Goal: Information Seeking & Learning: Learn about a topic

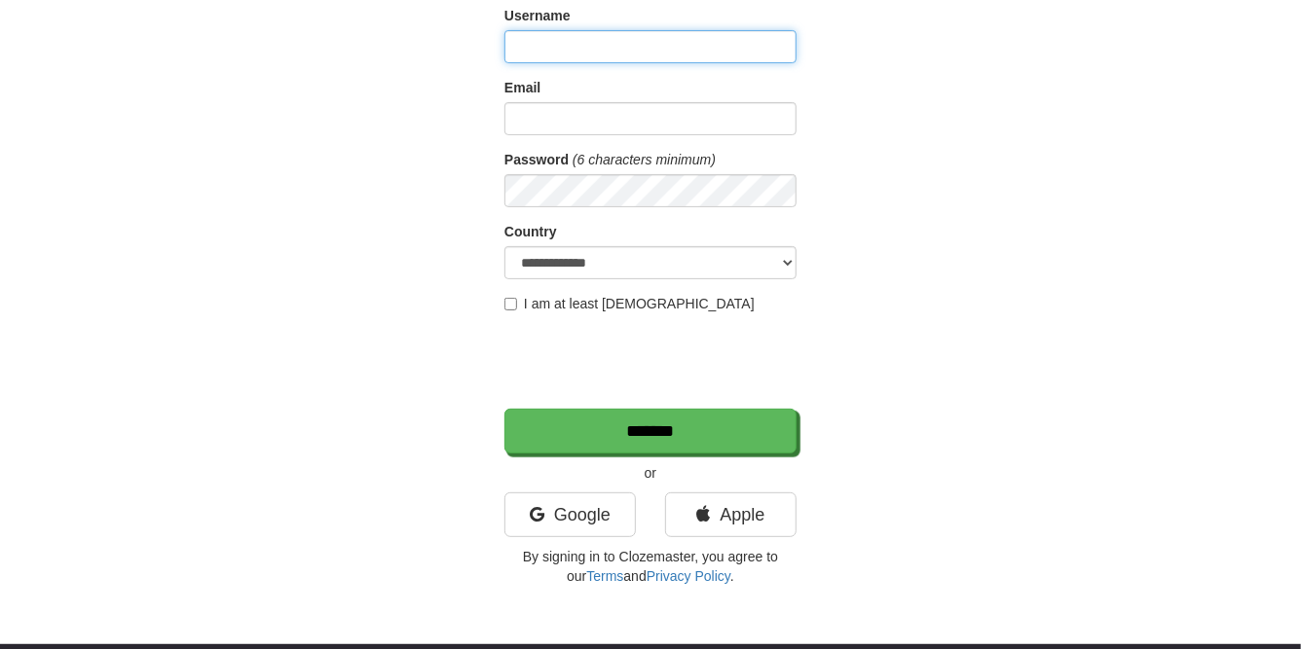
scroll to position [186, 0]
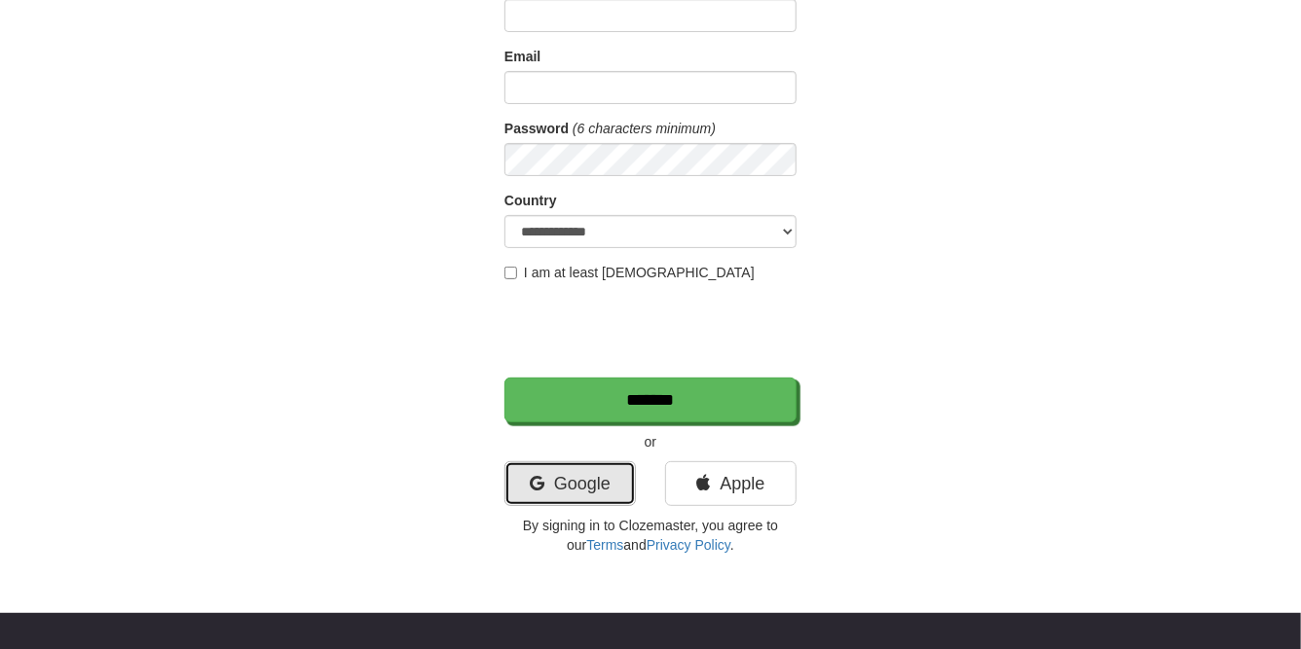
click at [607, 483] on link "Google" at bounding box center [569, 483] width 131 height 45
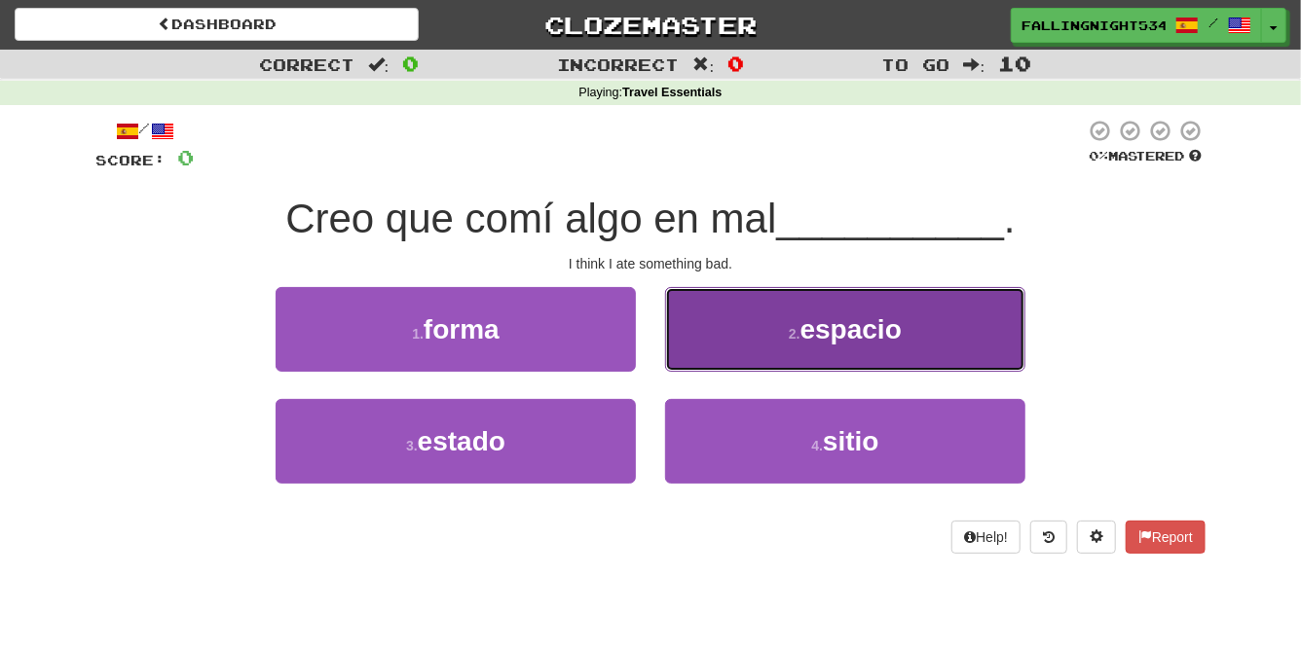
click at [803, 335] on span "espacio" at bounding box center [850, 329] width 101 height 30
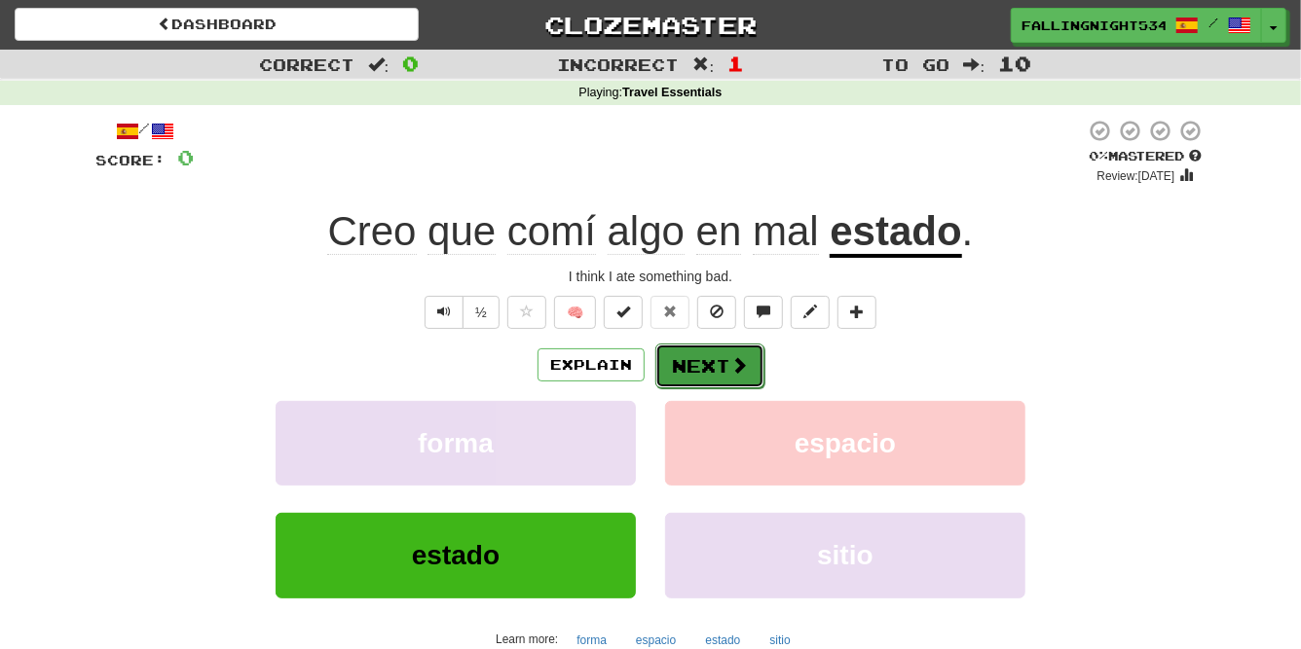
click at [688, 362] on button "Next" at bounding box center [709, 366] width 109 height 45
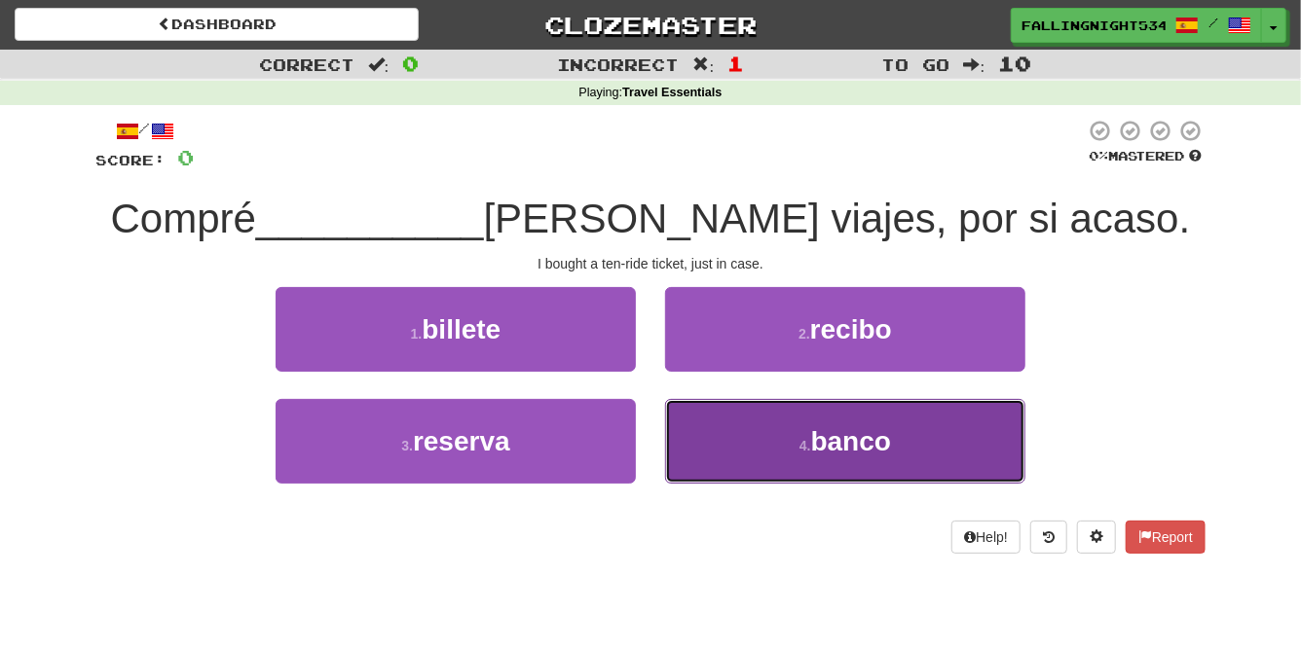
click at [747, 473] on button "4 . banco" at bounding box center [845, 441] width 360 height 85
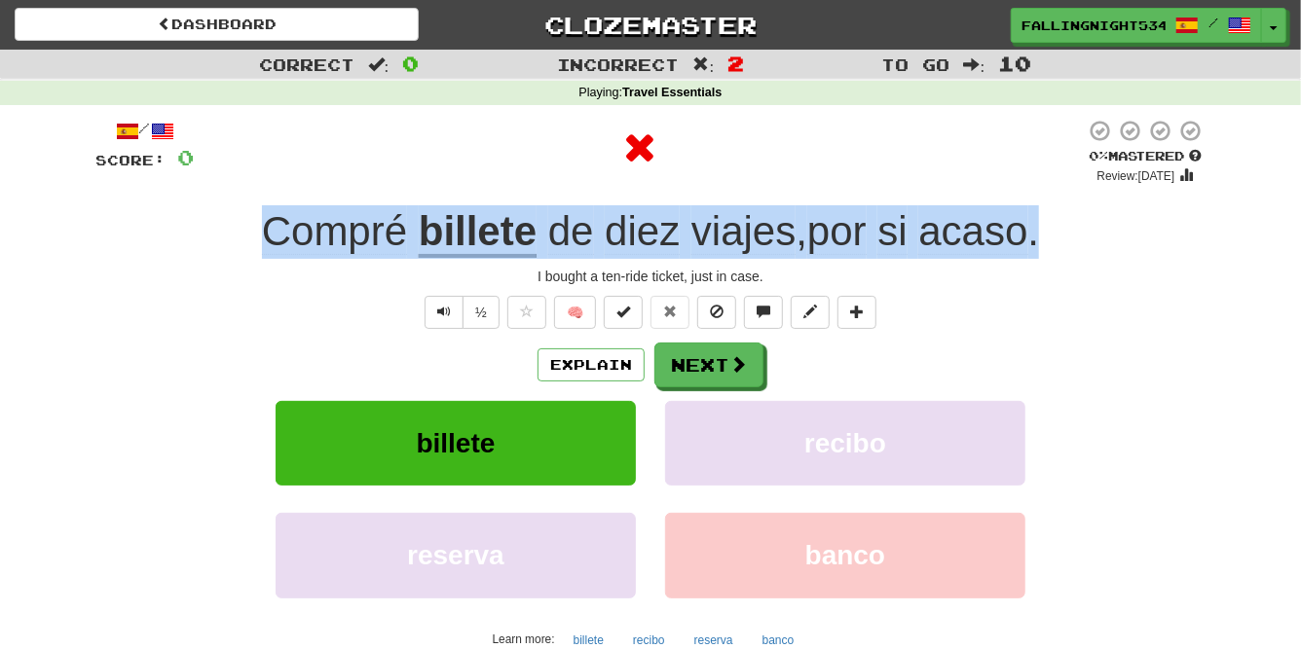
drag, startPoint x: 1066, startPoint y: 247, endPoint x: 257, endPoint y: 231, distance: 809.2
click at [257, 231] on div "Compré billete de diez viajes , por si acaso ." at bounding box center [650, 232] width 1110 height 54
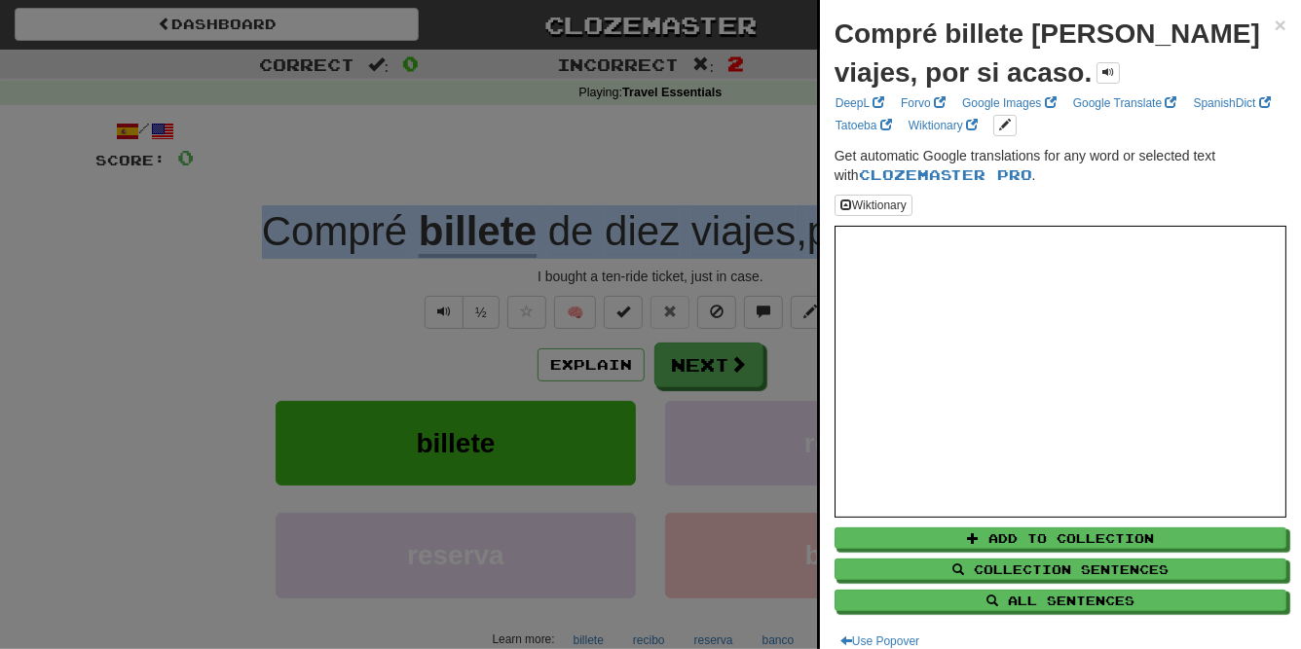
copy div "Compré billete de diez viajes , por si acaso ."
click at [1278, 26] on span "×" at bounding box center [1280, 25] width 12 height 22
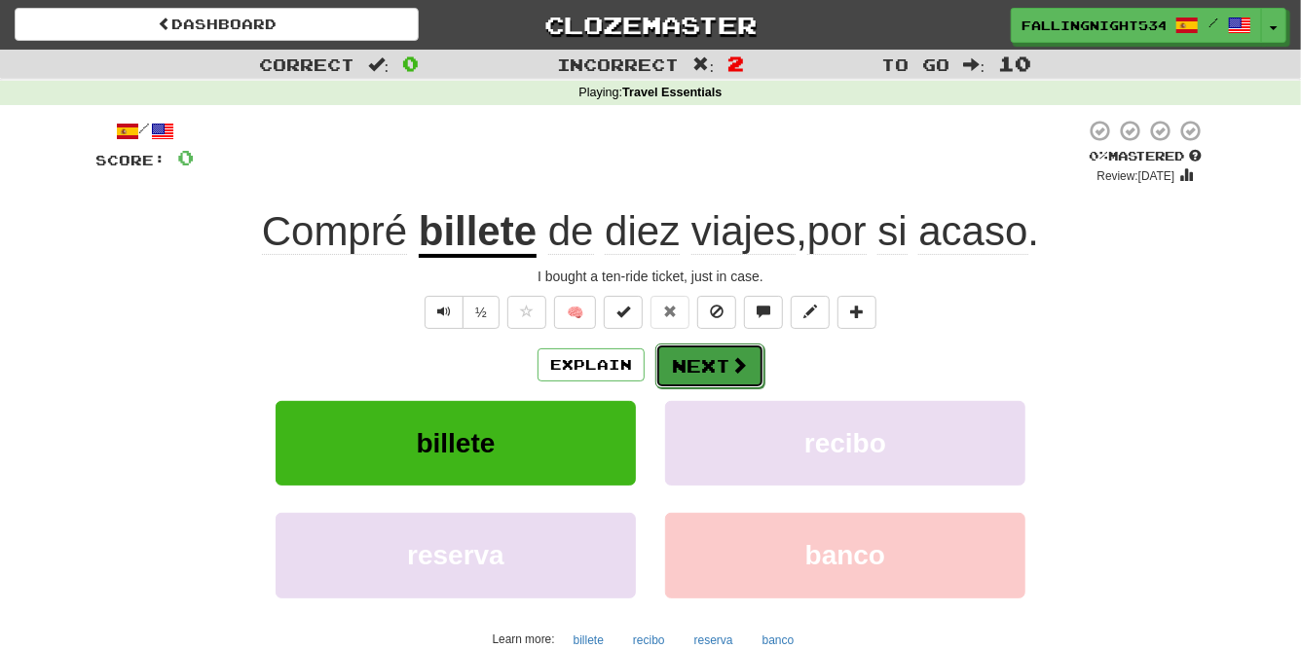
click at [685, 345] on button "Next" at bounding box center [709, 366] width 109 height 45
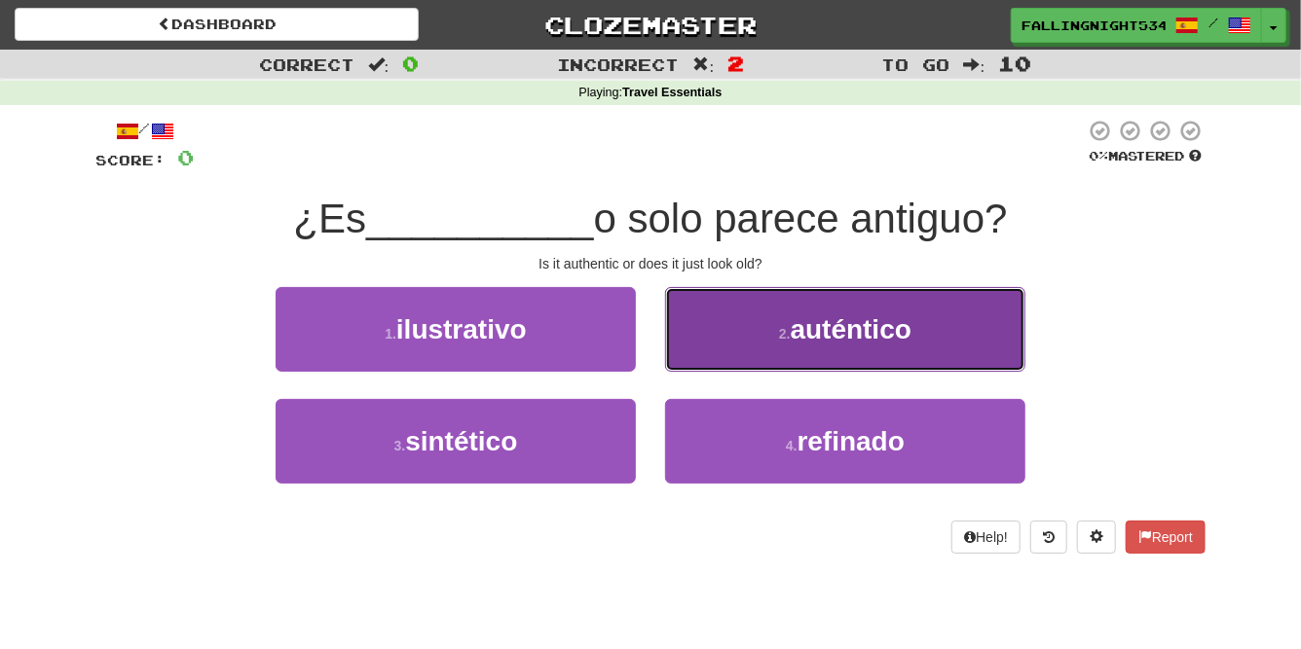
click at [770, 332] on button "2 . auténtico" at bounding box center [845, 329] width 360 height 85
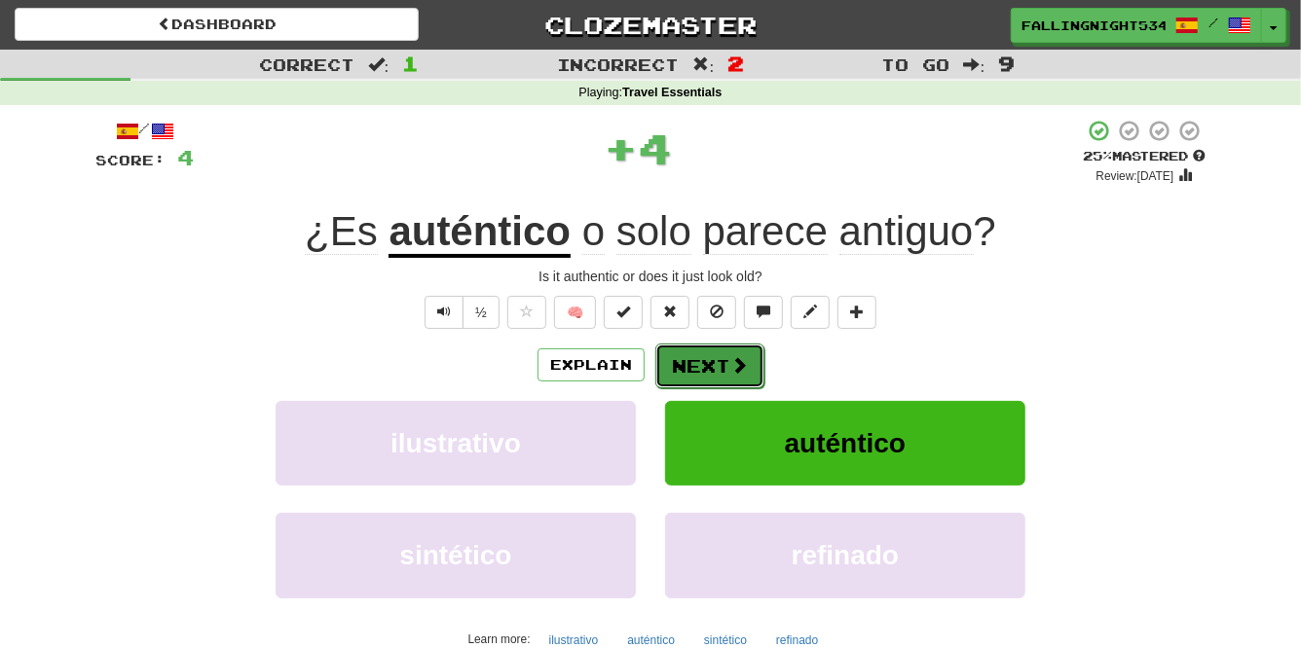
click at [715, 369] on button "Next" at bounding box center [709, 366] width 109 height 45
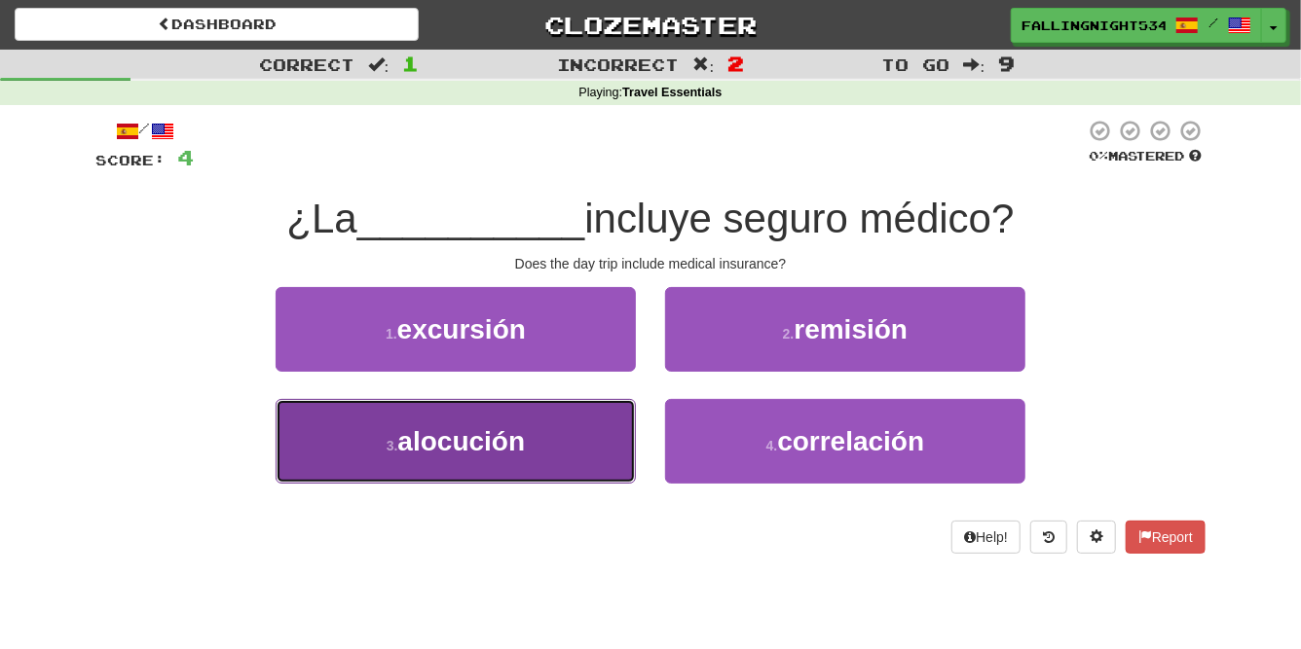
click at [533, 458] on button "3 . alocución" at bounding box center [456, 441] width 360 height 85
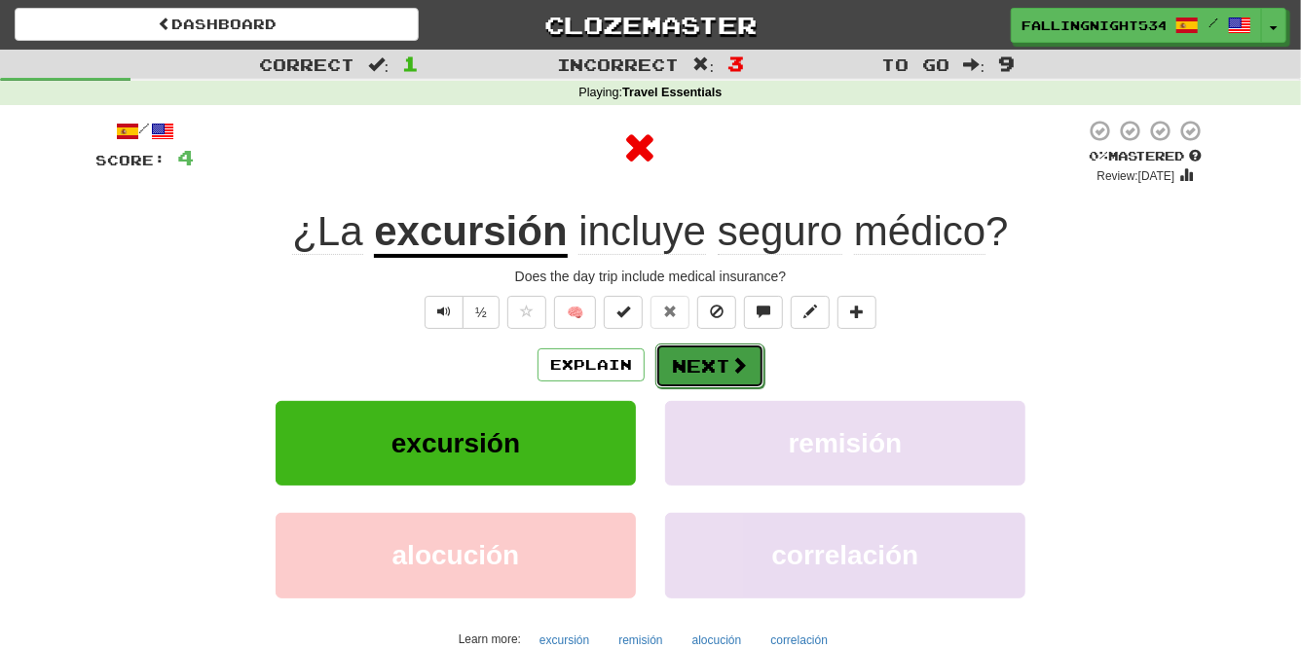
click at [715, 368] on button "Next" at bounding box center [709, 366] width 109 height 45
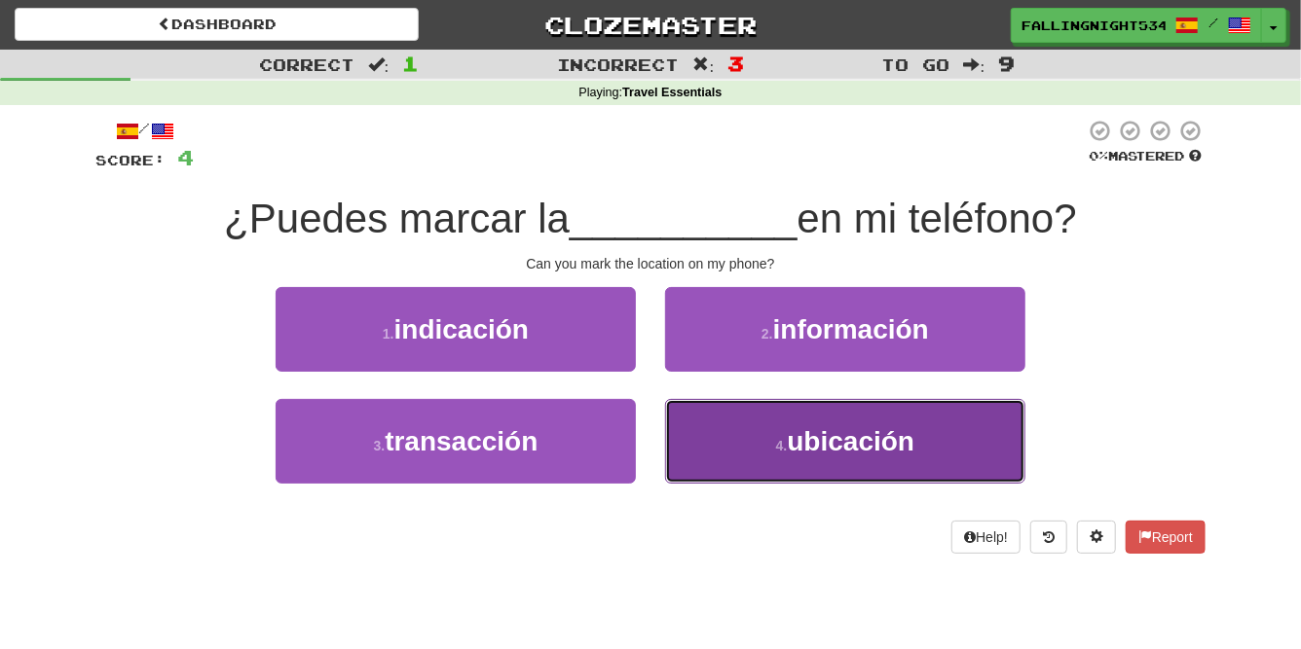
click at [784, 448] on small "4 ." at bounding box center [782, 446] width 12 height 16
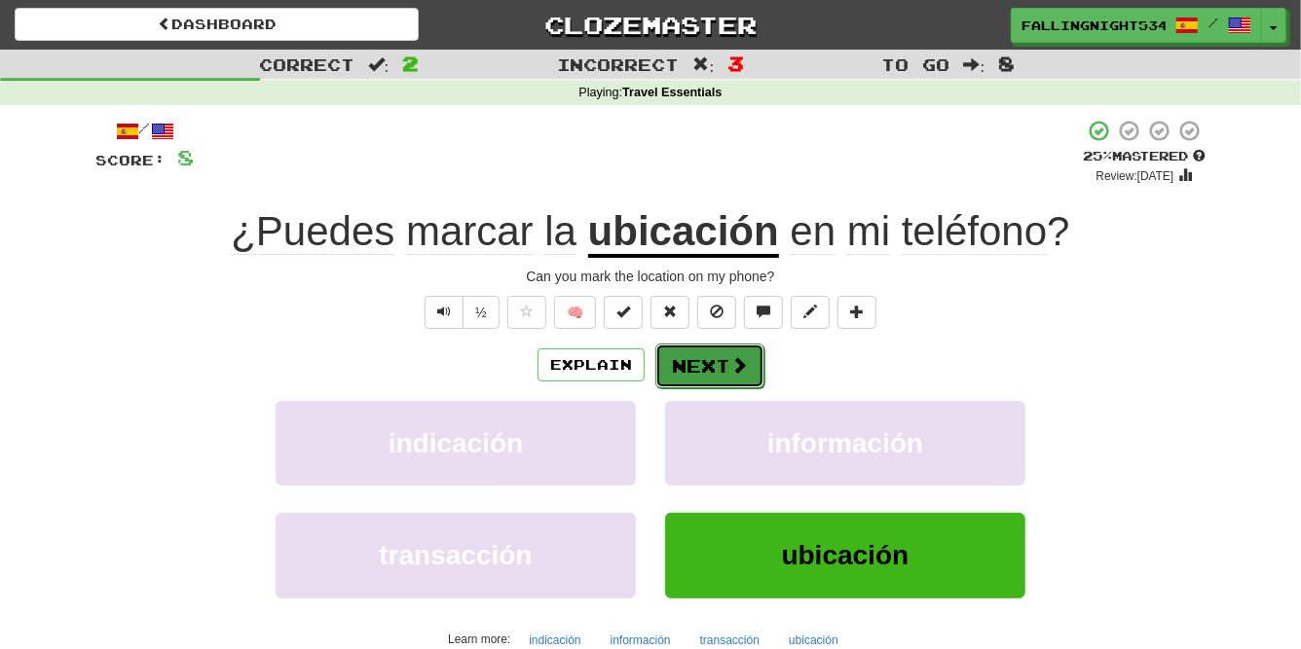
click at [711, 365] on button "Next" at bounding box center [709, 366] width 109 height 45
